Goal: Task Accomplishment & Management: Manage account settings

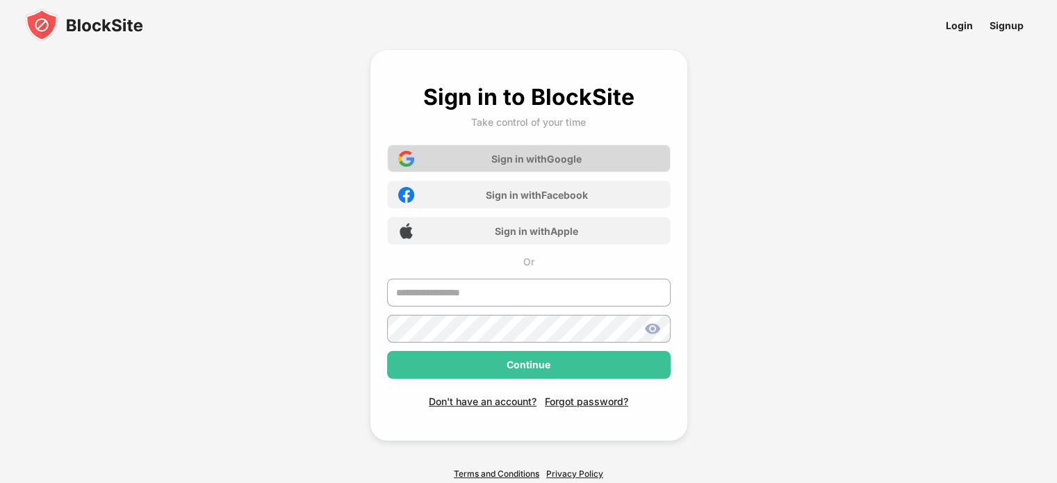
click at [510, 147] on div "Sign in with Google" at bounding box center [528, 159] width 283 height 28
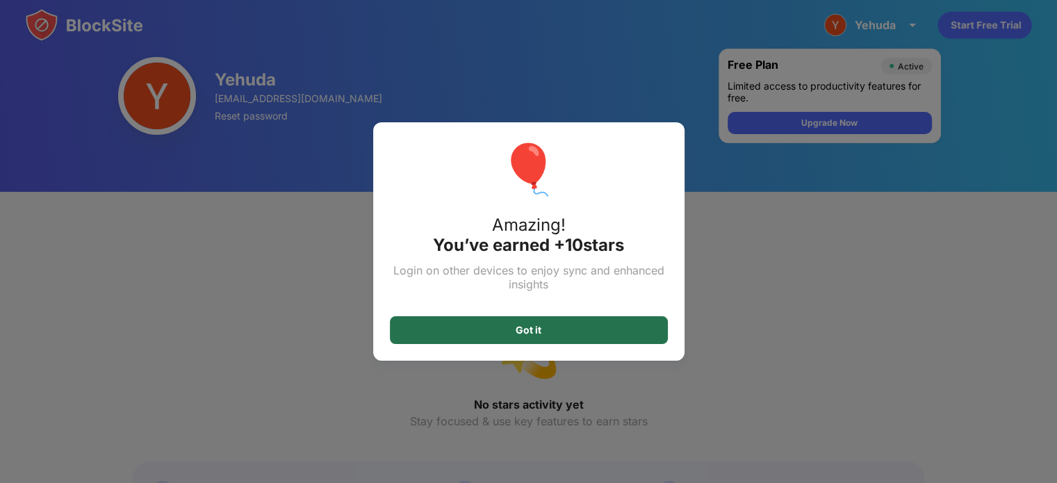
click at [516, 333] on div "Got it" at bounding box center [529, 330] width 278 height 28
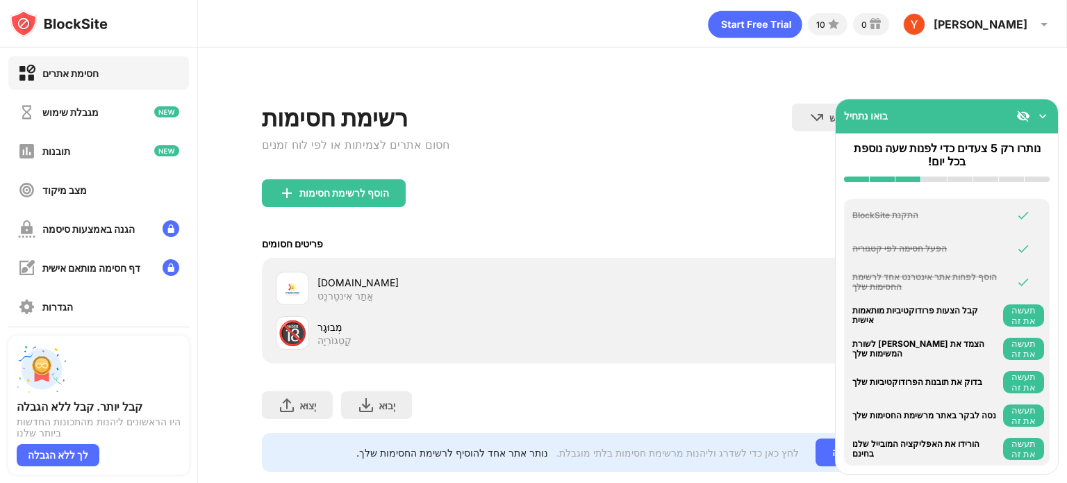
click at [588, 245] on div "פריטים חסומים מצב רשימה לבנה חסום את כל האתרים מלבד אלו שברשימה הלבנה שלך. מצב …" at bounding box center [632, 243] width 741 height 28
click at [1044, 114] on img at bounding box center [1043, 116] width 14 height 14
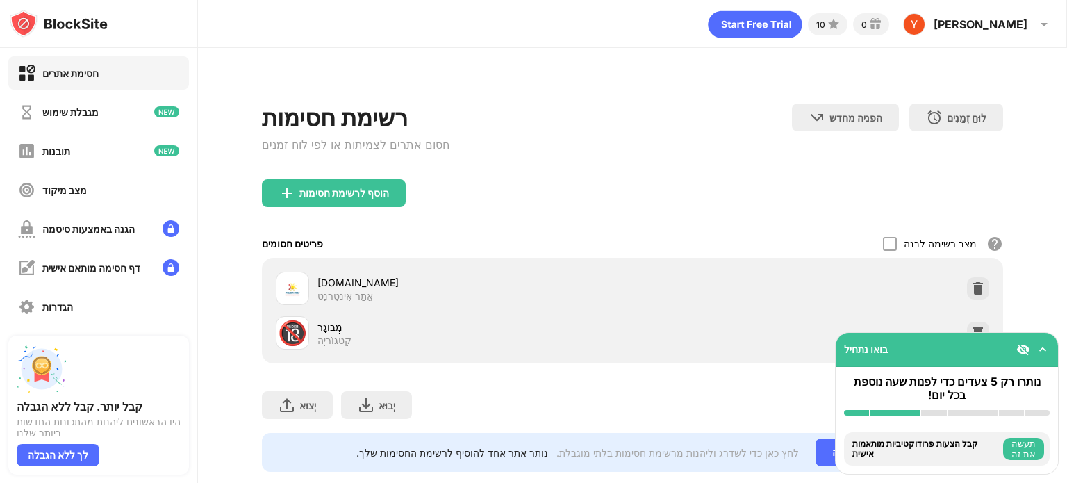
scroll to position [38, 0]
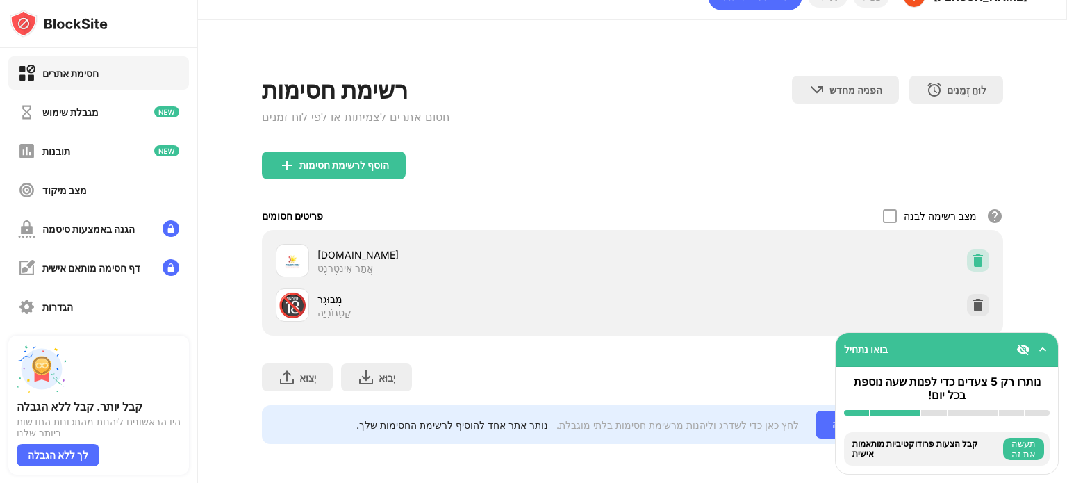
click at [973, 254] on img at bounding box center [978, 261] width 14 height 14
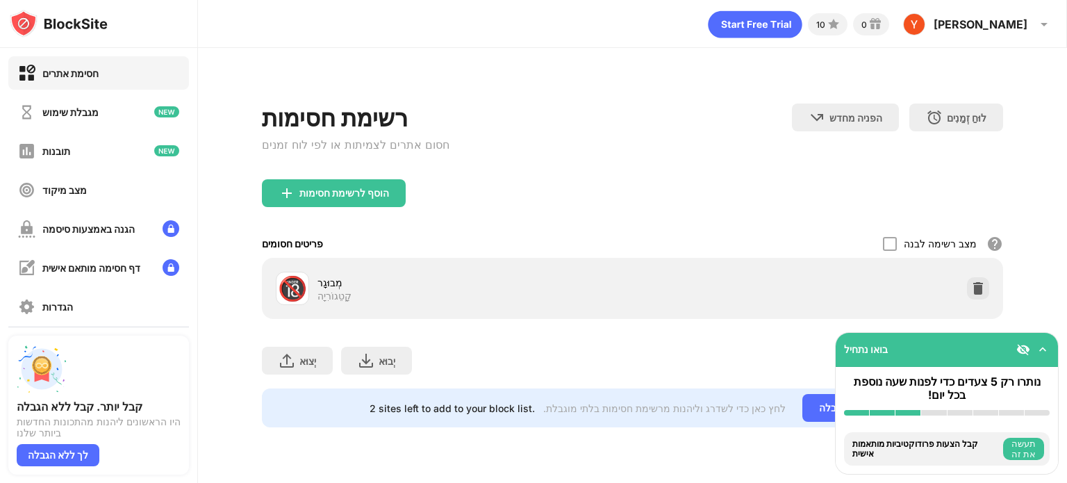
scroll to position [0, 0]
